Goal: Task Accomplishment & Management: Use online tool/utility

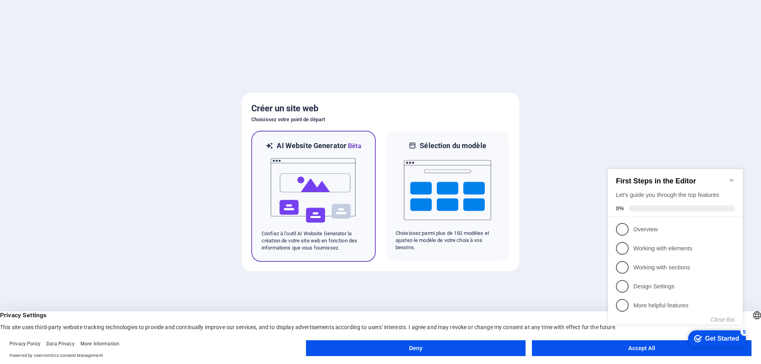
click at [316, 206] on img at bounding box center [313, 190] width 87 height 79
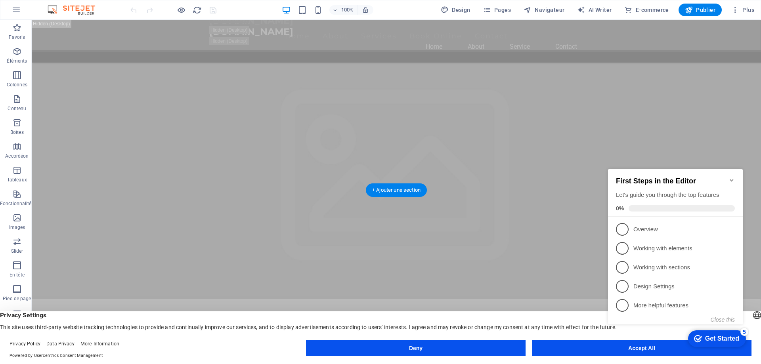
scroll to position [198, 0]
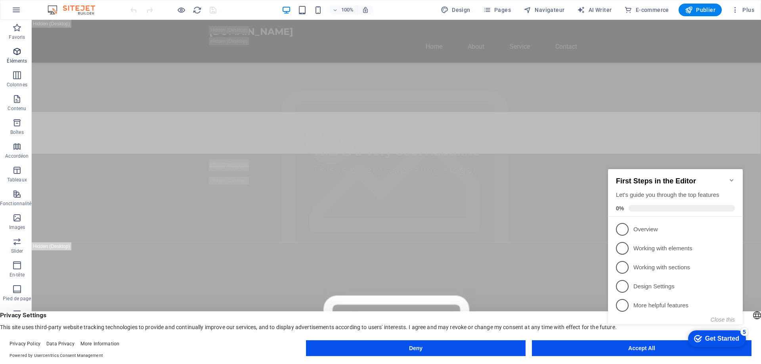
click at [15, 55] on icon "button" at bounding box center [17, 52] width 10 height 10
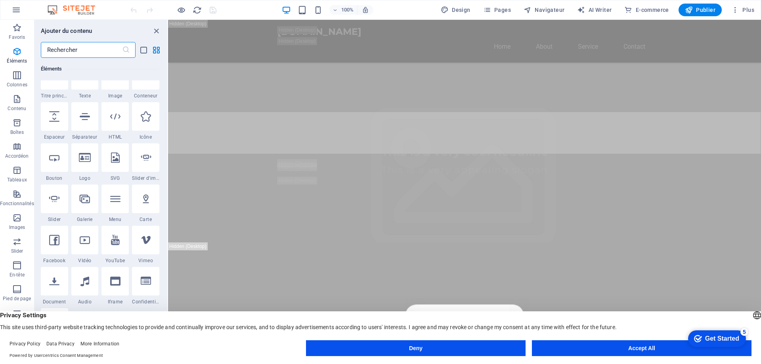
scroll to position [124, 0]
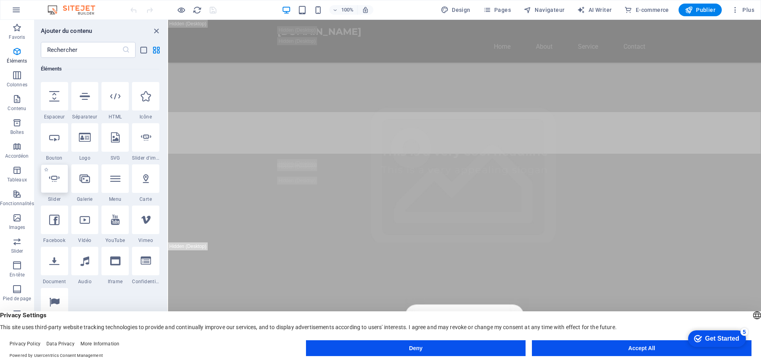
click at [56, 185] on div at bounding box center [54, 179] width 27 height 29
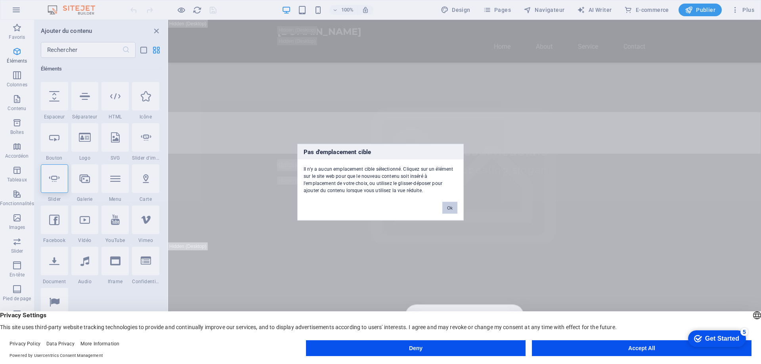
click at [449, 208] on button "Ok" at bounding box center [450, 208] width 15 height 12
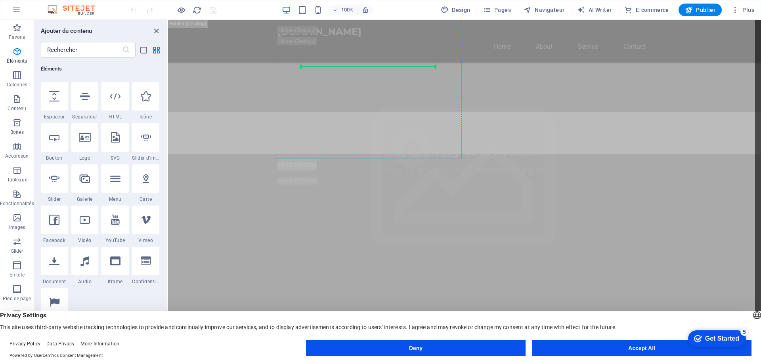
select select "ms"
select select "s"
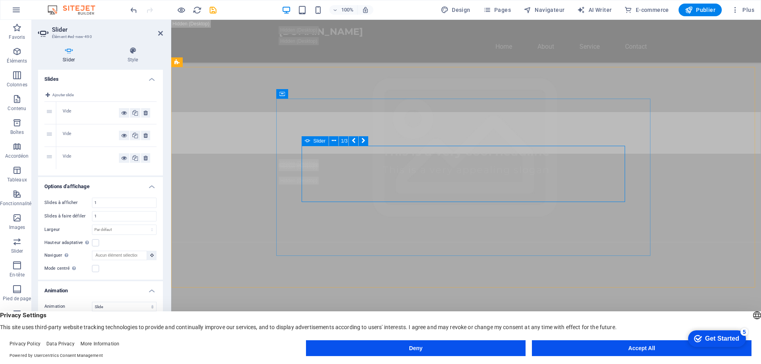
scroll to position [119, 0]
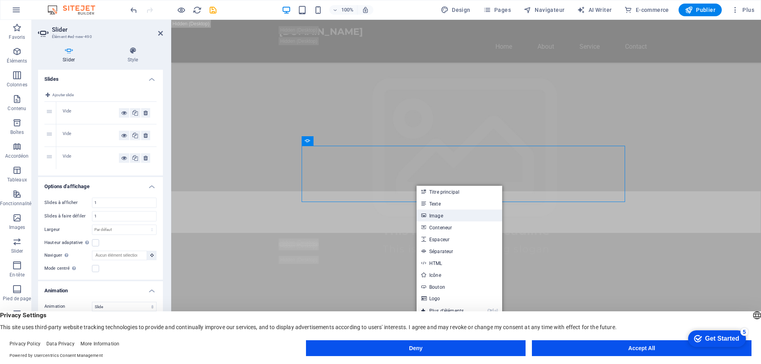
click at [431, 214] on link "Image" at bounding box center [460, 216] width 86 height 12
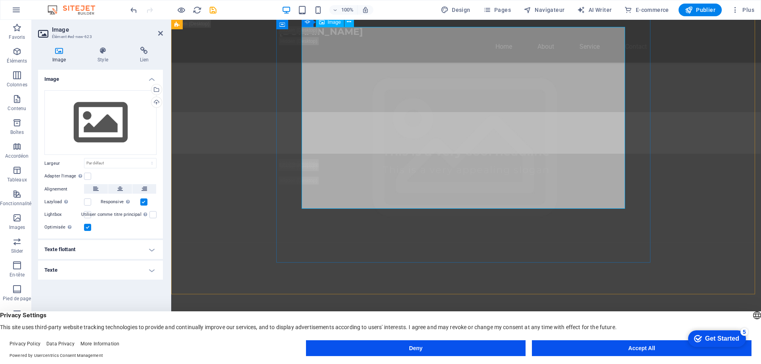
scroll to position [238, 0]
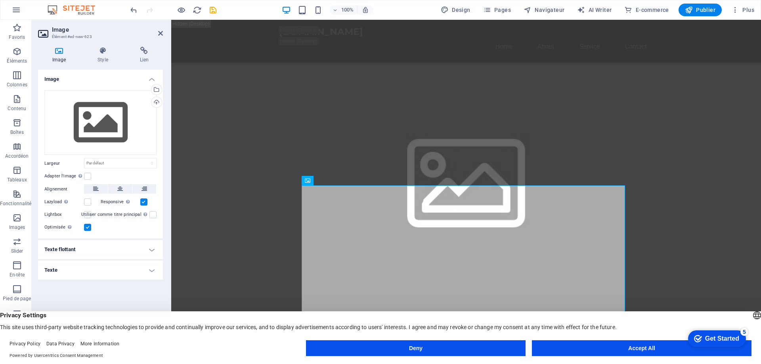
scroll to position [0, 0]
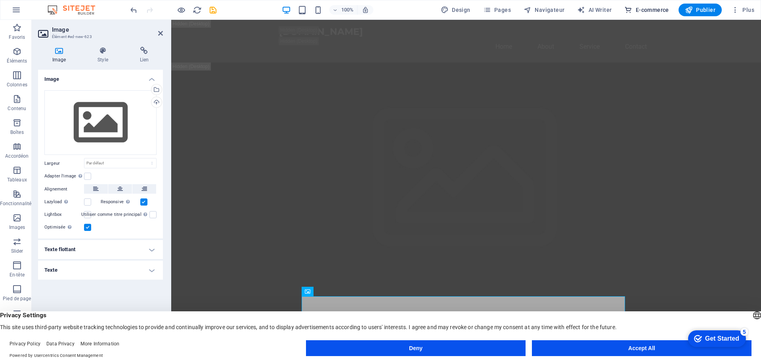
click at [643, 10] on span "E-commerce" at bounding box center [647, 10] width 44 height 8
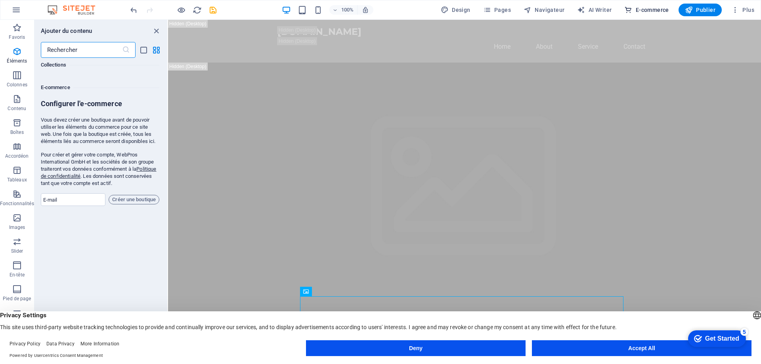
scroll to position [7641, 0]
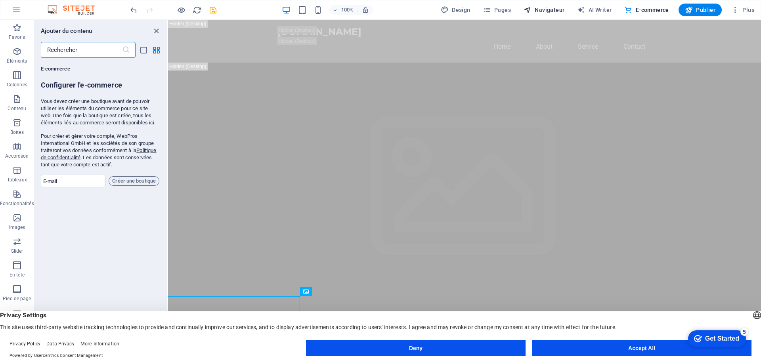
click at [545, 12] on span "Navigateur" at bounding box center [544, 10] width 41 height 8
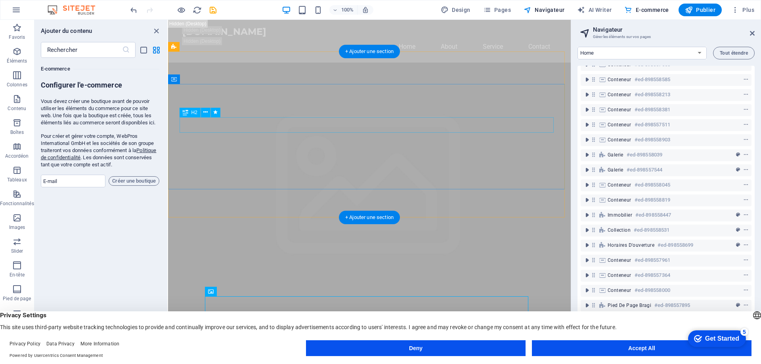
scroll to position [234, 0]
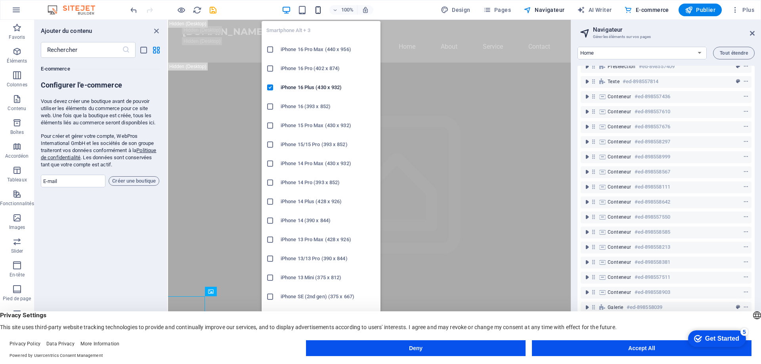
click at [318, 12] on icon "button" at bounding box center [318, 10] width 9 height 9
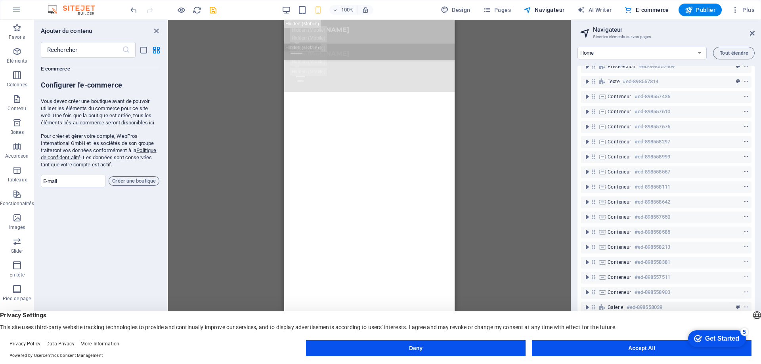
scroll to position [1467, 0]
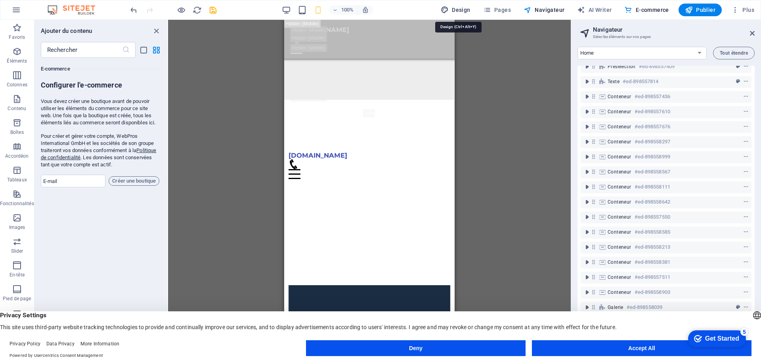
click at [453, 8] on span "Design" at bounding box center [456, 10] width 30 height 8
select select "px"
select select "200"
select select "px"
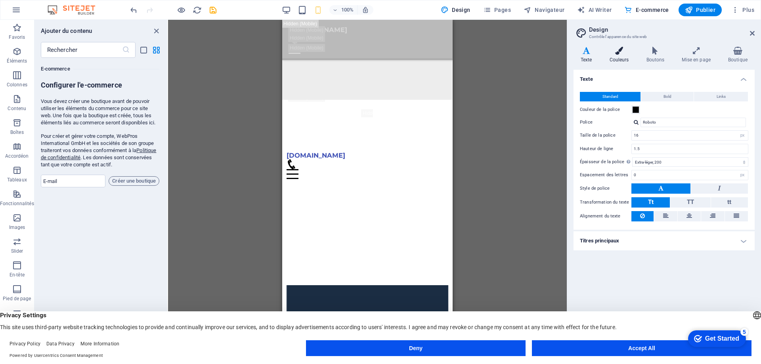
click at [620, 58] on h4 "Couleurs" at bounding box center [621, 55] width 37 height 17
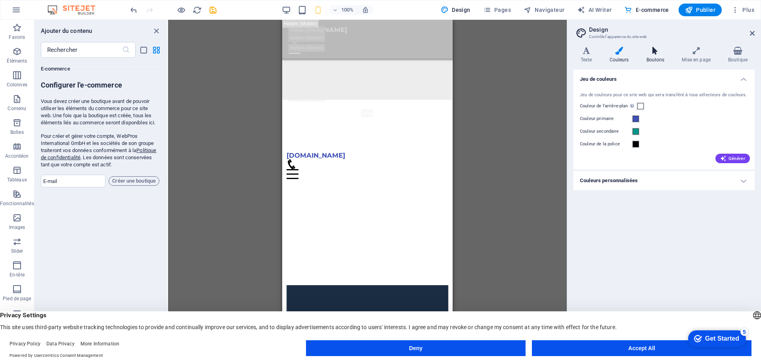
click at [659, 54] on icon at bounding box center [656, 51] width 33 height 8
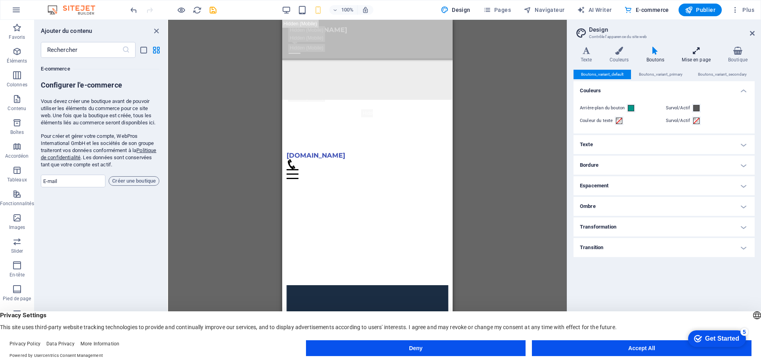
click at [697, 56] on h4 "Mise en page" at bounding box center [698, 55] width 46 height 17
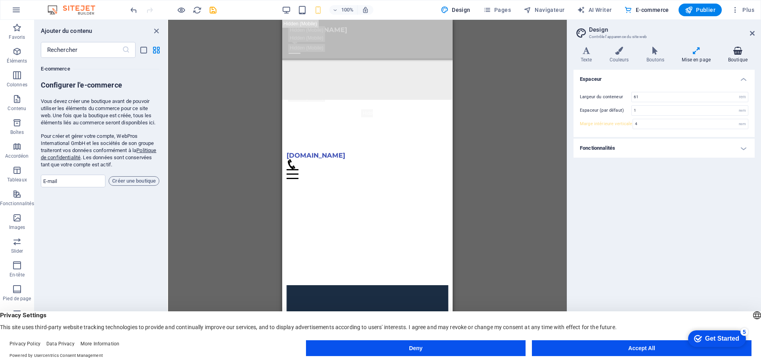
click at [742, 58] on h4 "Boutique" at bounding box center [738, 55] width 34 height 17
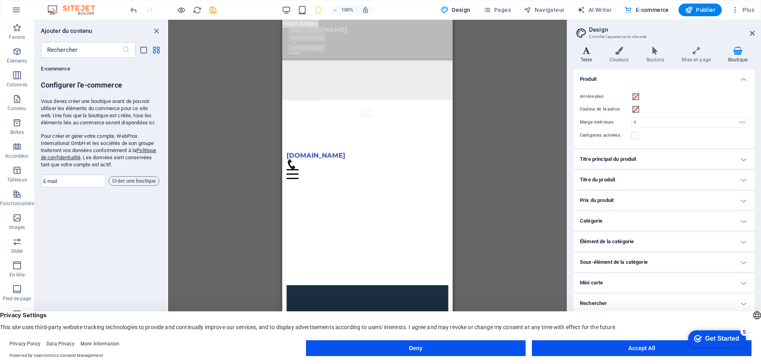
click at [585, 53] on icon at bounding box center [587, 51] width 26 height 8
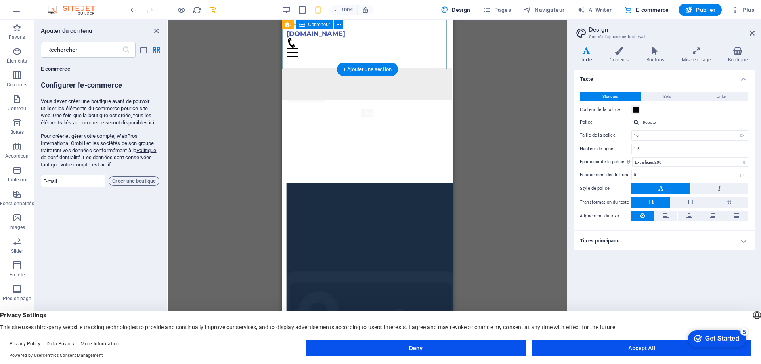
scroll to position [1318, 0]
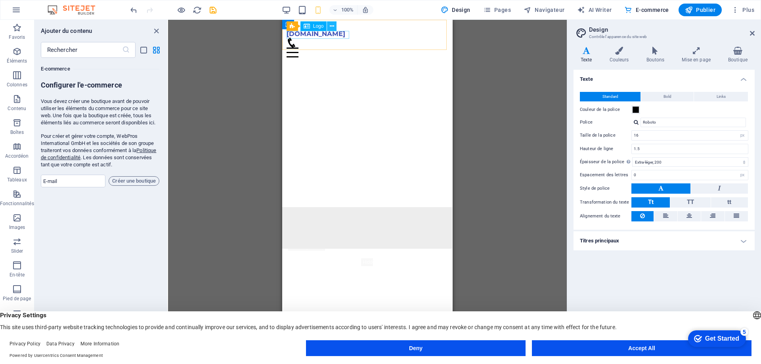
click at [331, 25] on icon at bounding box center [332, 26] width 4 height 8
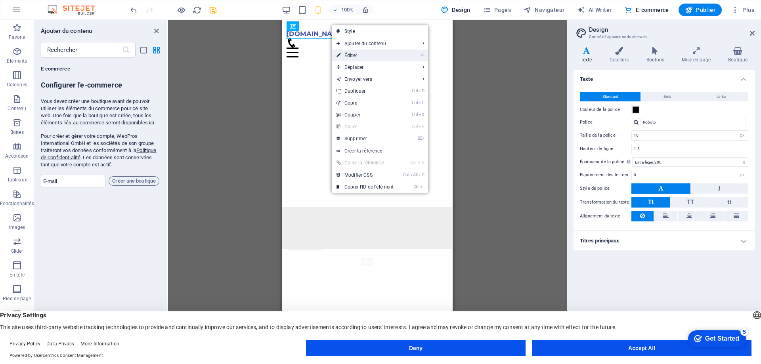
click at [340, 52] on icon at bounding box center [339, 56] width 4 height 12
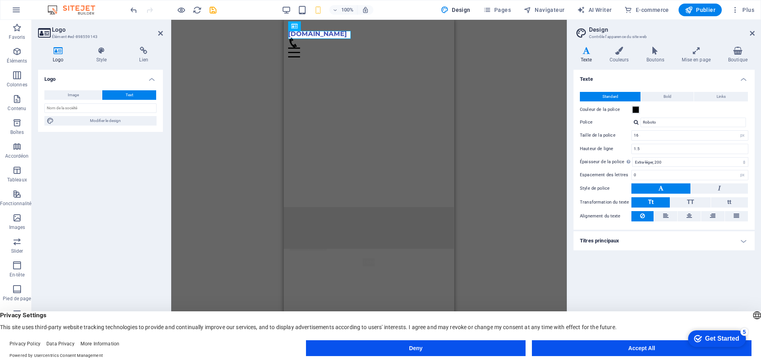
click at [249, 83] on div "H2 Bannière Conteneur Espaceur H3 Conteneur Texte à l'arrière-plan Bannière Bar…" at bounding box center [369, 186] width 396 height 332
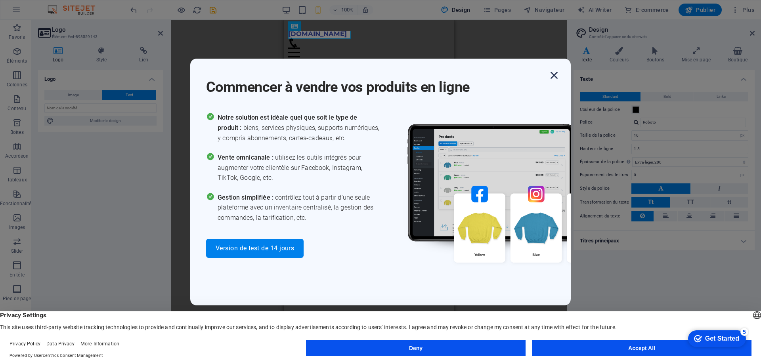
click at [557, 77] on icon "button" at bounding box center [554, 75] width 14 height 14
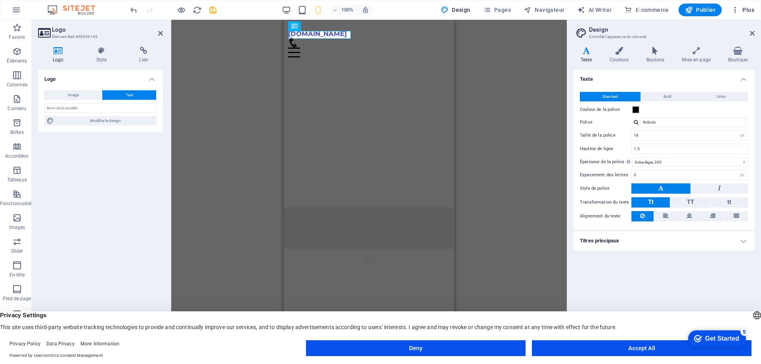
click at [746, 11] on span "Plus" at bounding box center [743, 10] width 23 height 8
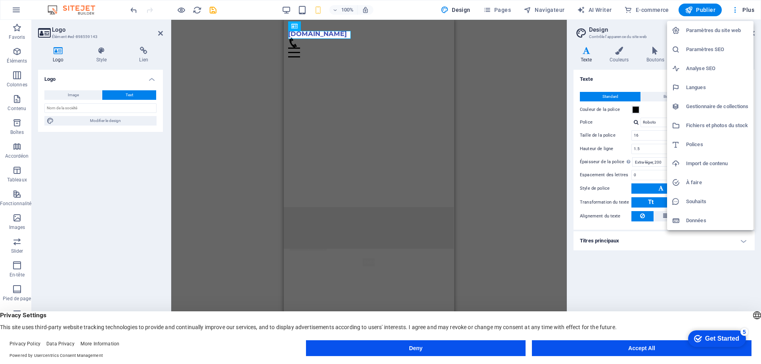
click at [132, 11] on div at bounding box center [380, 182] width 761 height 364
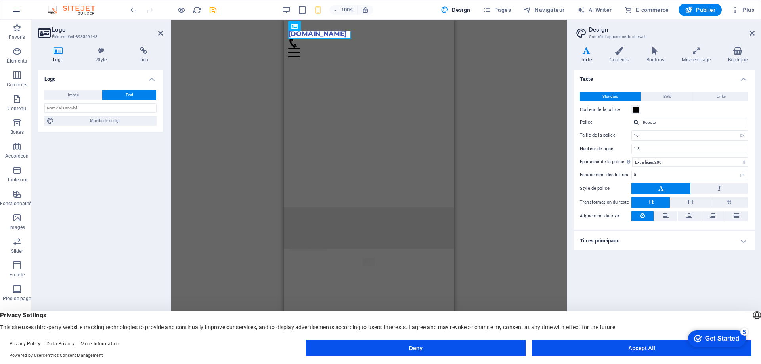
click at [10, 8] on button "button" at bounding box center [16, 9] width 19 height 19
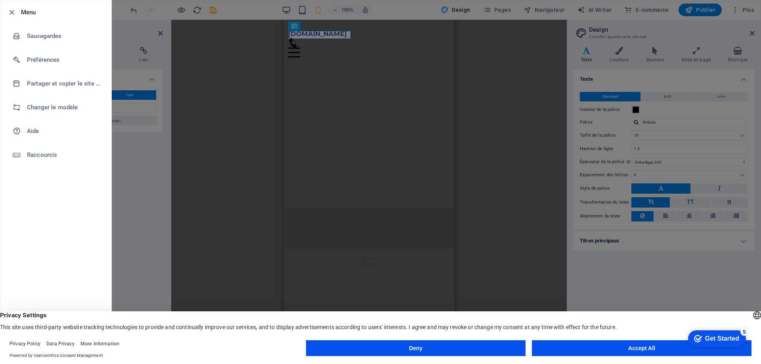
click at [462, 352] on button "Deny" at bounding box center [416, 349] width 220 height 16
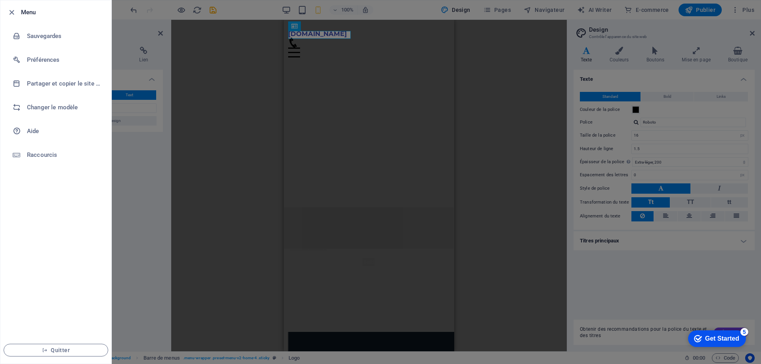
click at [718, 338] on div "Get Started" at bounding box center [722, 338] width 34 height 7
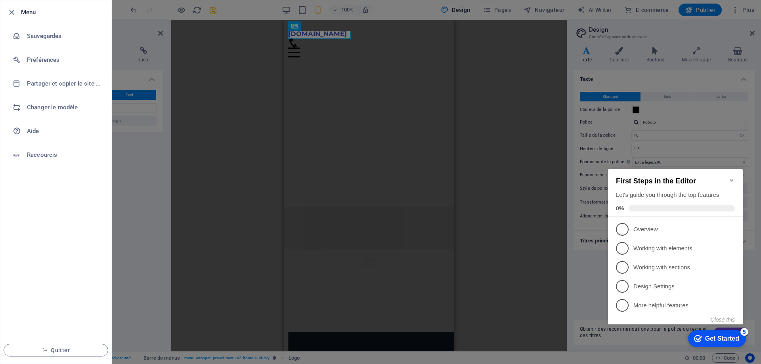
click at [731, 179] on icon "Minimize checklist" at bounding box center [732, 180] width 6 height 6
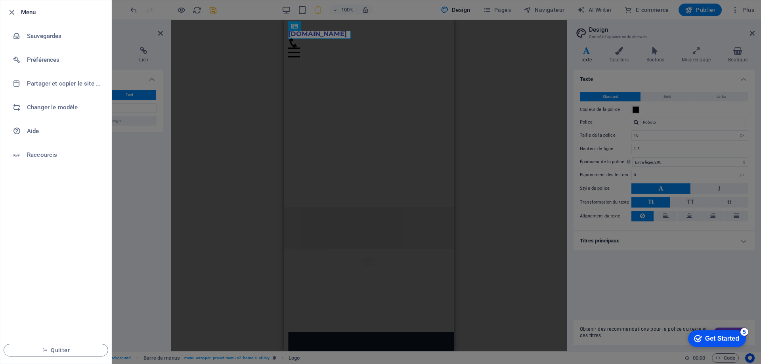
click at [753, 31] on div at bounding box center [380, 182] width 761 height 364
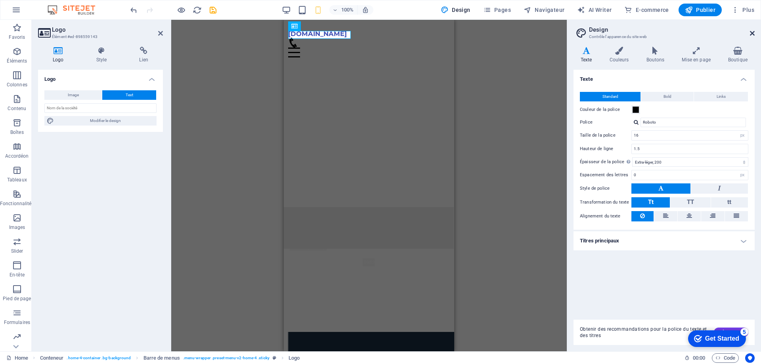
click at [753, 34] on icon at bounding box center [752, 33] width 5 height 6
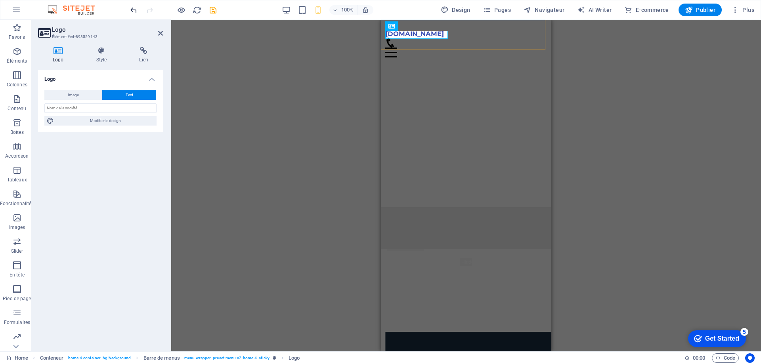
click at [134, 11] on icon "undo" at bounding box center [133, 10] width 9 height 9
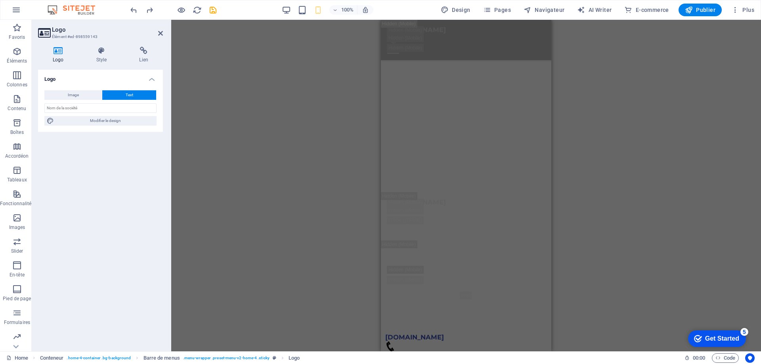
scroll to position [93, 0]
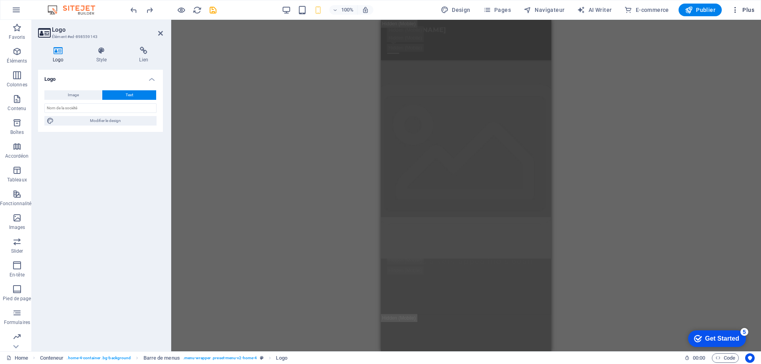
click at [736, 10] on icon "button" at bounding box center [736, 10] width 8 height 8
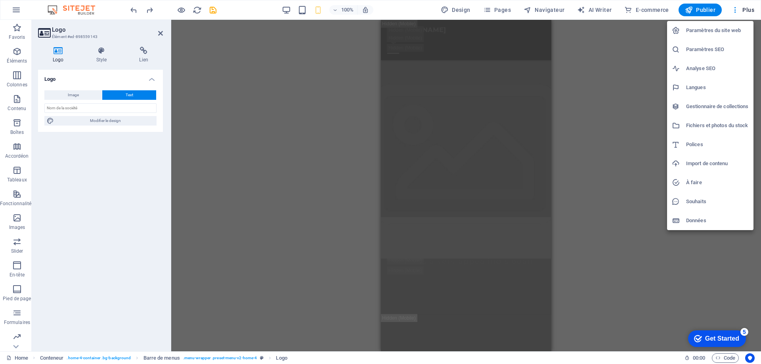
click at [719, 33] on h6 "Paramètres du site web" at bounding box center [717, 31] width 63 height 10
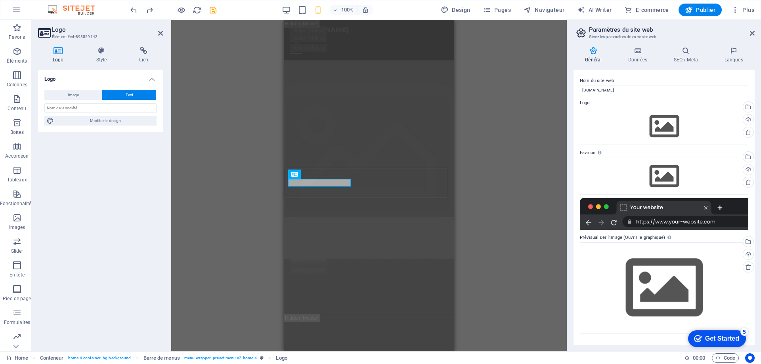
scroll to position [589, 0]
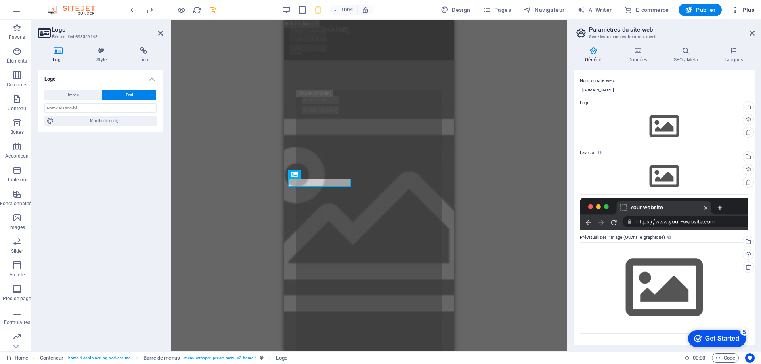
click at [738, 12] on icon "button" at bounding box center [736, 10] width 8 height 8
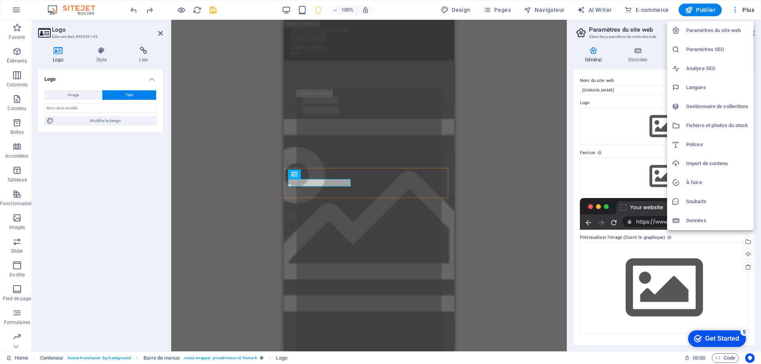
click at [714, 50] on h6 "Paramètres SEO" at bounding box center [717, 50] width 63 height 10
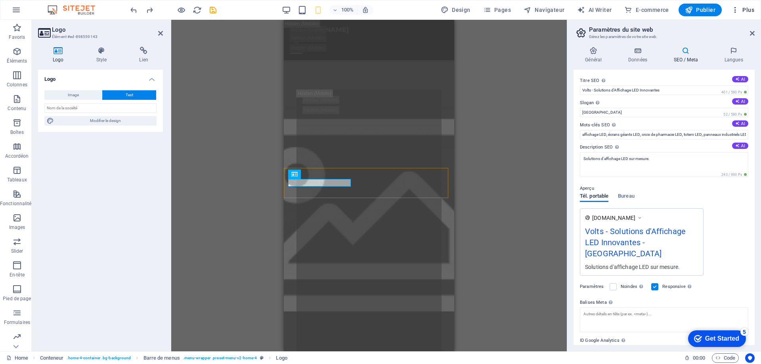
click at [739, 11] on icon "button" at bounding box center [736, 10] width 8 height 8
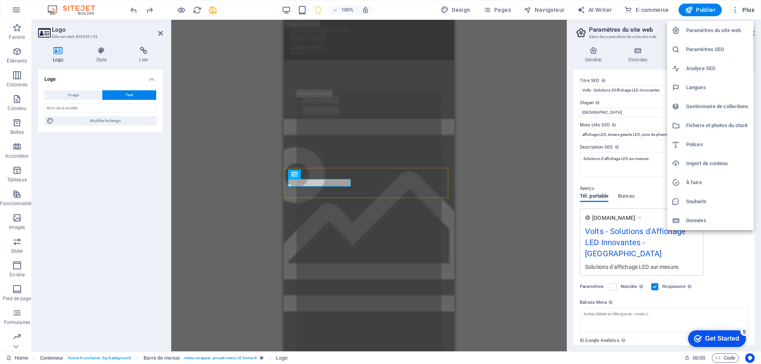
click at [707, 66] on h6 "Analyse SEO" at bounding box center [717, 69] width 63 height 10
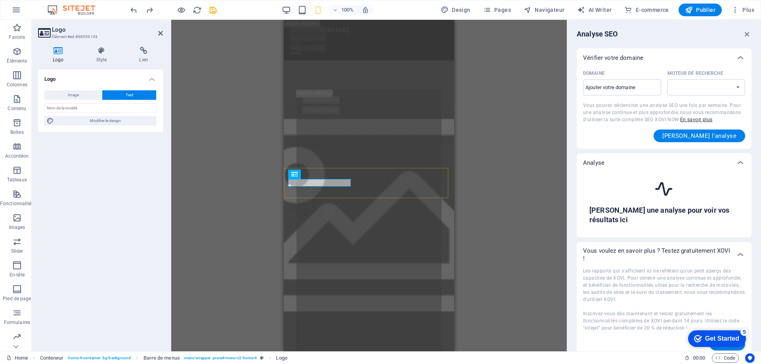
select select "[DOMAIN_NAME]"
click at [631, 86] on input "Domaine ​" at bounding box center [622, 87] width 78 height 13
type input "[DOMAIN_NAME]"
click at [690, 133] on span "[PERSON_NAME] l'analyse" at bounding box center [700, 136] width 74 height 6
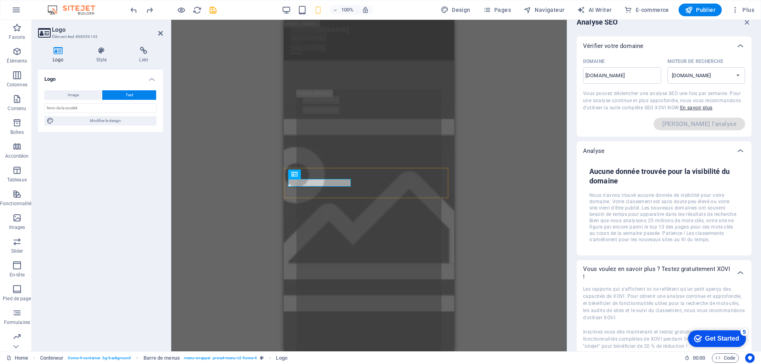
scroll to position [0, 0]
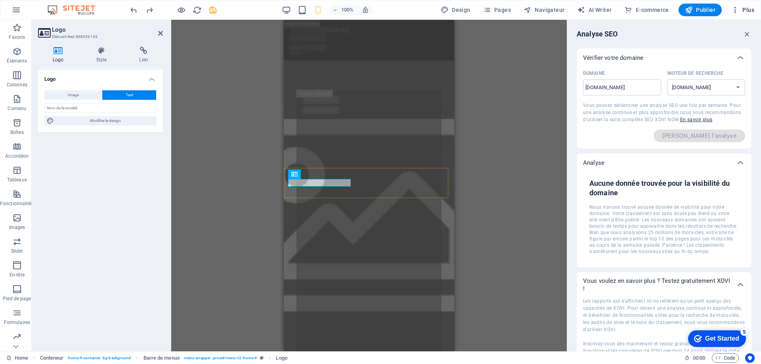
click at [739, 10] on icon "button" at bounding box center [736, 10] width 8 height 8
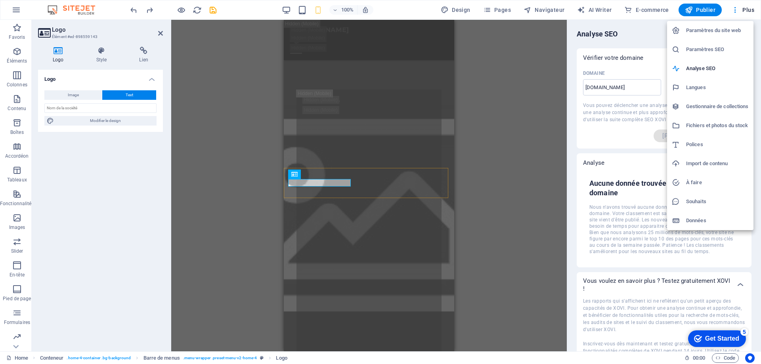
click at [706, 52] on h6 "Paramètres SEO" at bounding box center [717, 50] width 63 height 10
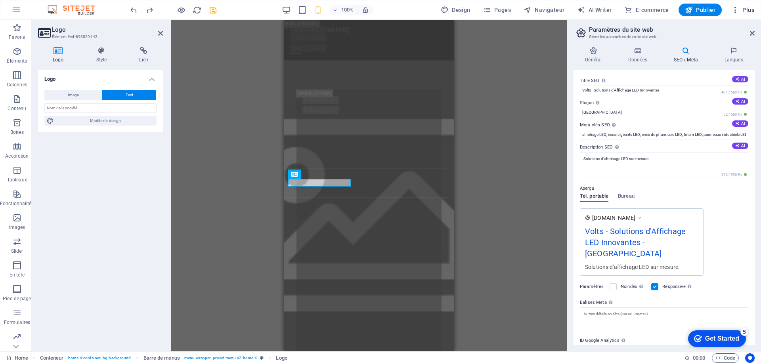
click at [749, 10] on span "Plus" at bounding box center [743, 10] width 23 height 8
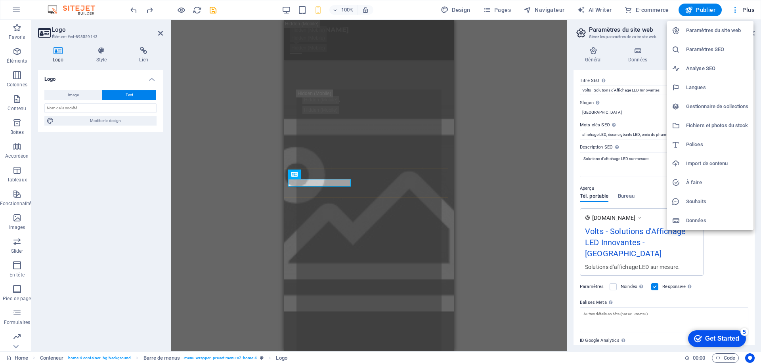
click at [707, 67] on h6 "Analyse SEO" at bounding box center [717, 69] width 63 height 10
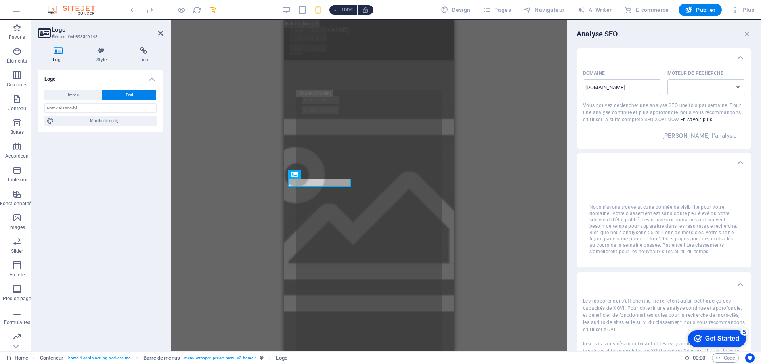
select select "[DOMAIN_NAME]"
